Goal: Check status: Check status

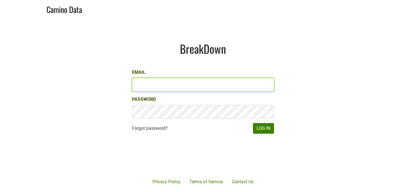
click at [145, 86] on input "Email" at bounding box center [203, 85] width 142 height 14
click at [174, 84] on input "Email" at bounding box center [203, 85] width 142 height 14
type input "aaron@aperture-cellars.com"
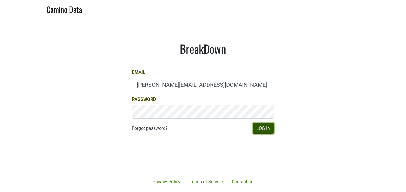
click at [263, 128] on button "Log In" at bounding box center [263, 128] width 21 height 11
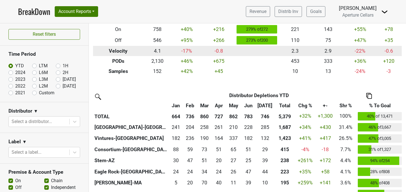
scroll to position [101, 0]
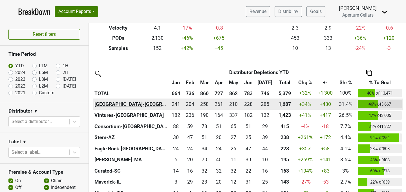
click at [111, 104] on th "[GEOGRAPHIC_DATA]-[GEOGRAPHIC_DATA]" at bounding box center [131, 104] width 76 height 11
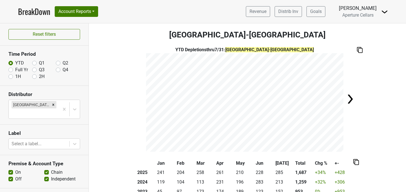
click at [15, 64] on label "YTD" at bounding box center [19, 63] width 9 height 7
click at [12, 64] on input "YTD" at bounding box center [10, 63] width 5 height 6
click at [44, 12] on link "BreakDown" at bounding box center [34, 12] width 32 height 12
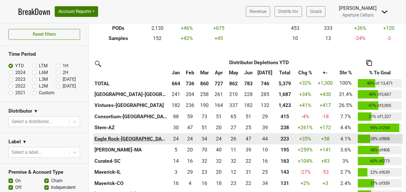
scroll to position [110, 0]
